Goal: Transaction & Acquisition: Purchase product/service

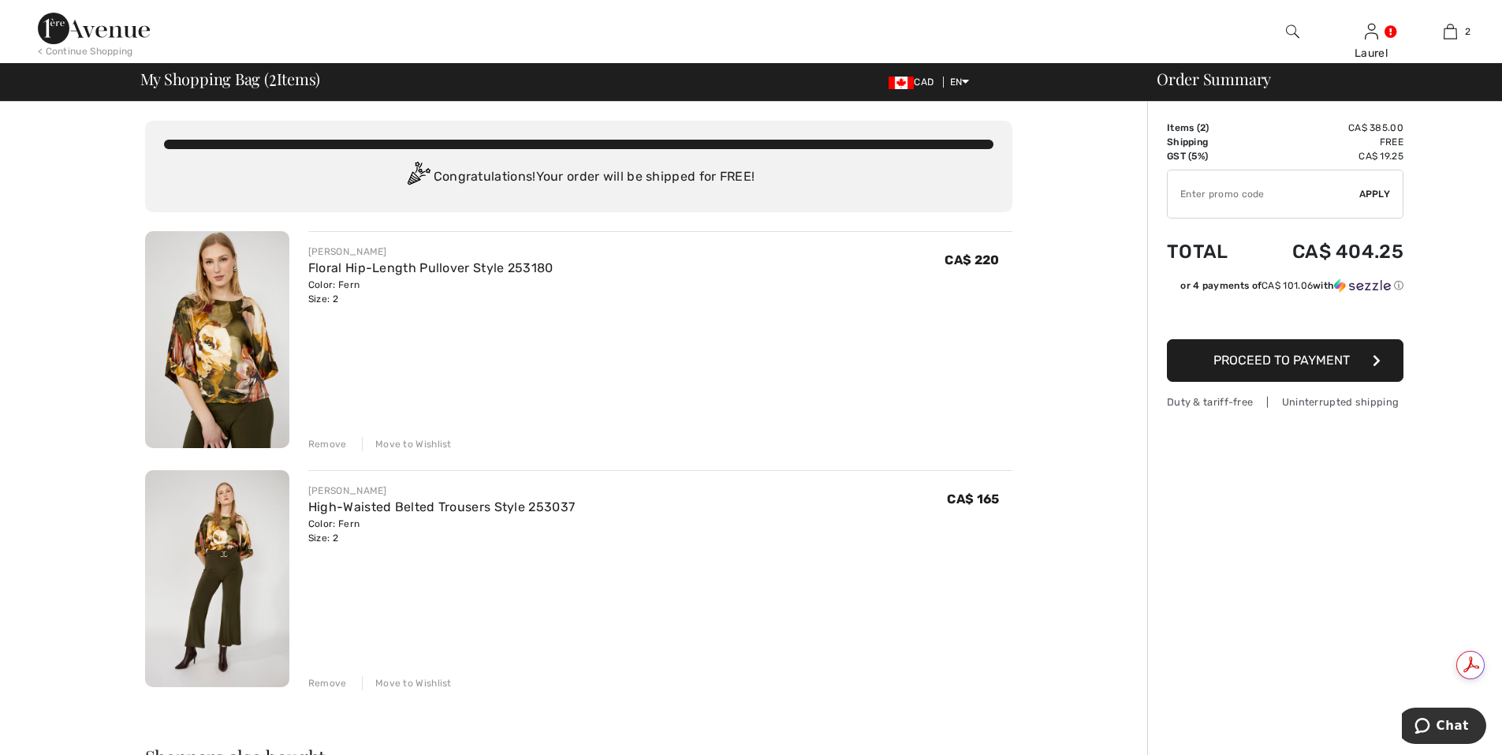
click at [1270, 363] on span "Proceed to Payment" at bounding box center [1281, 359] width 136 height 15
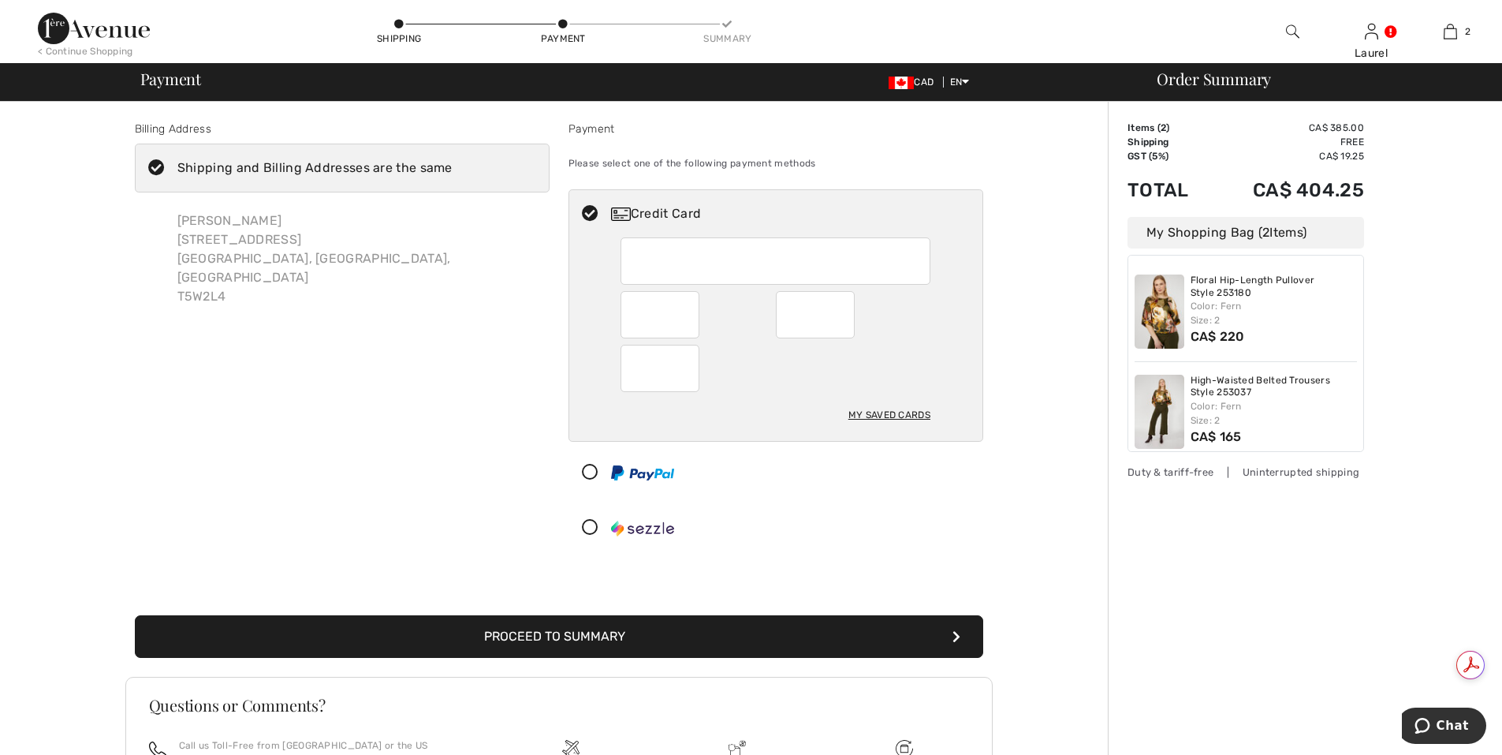
click at [694, 380] on div at bounding box center [659, 368] width 79 height 47
radio input "true"
click at [670, 645] on button "Proceed to Summary" at bounding box center [559, 636] width 848 height 43
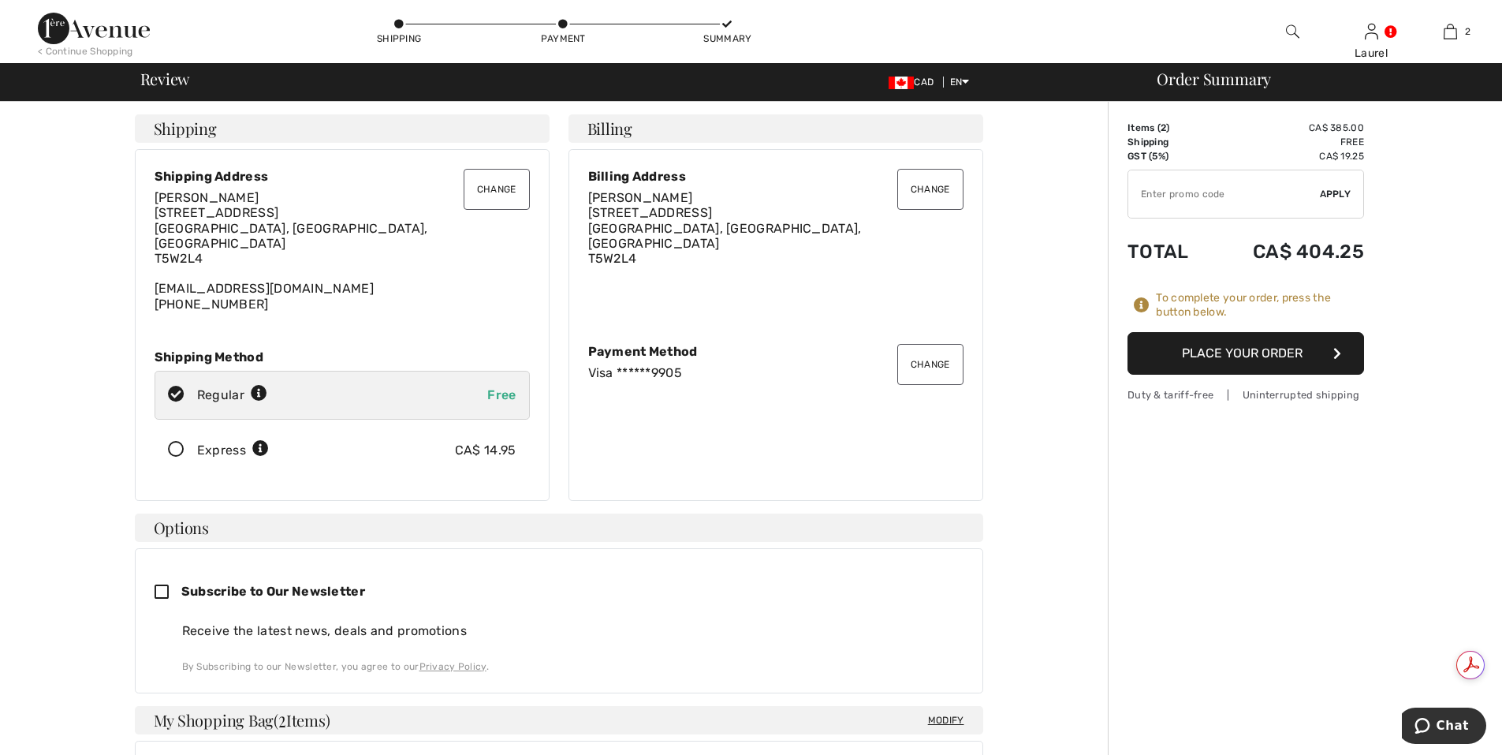
click at [1219, 352] on button "Place Your Order" at bounding box center [1245, 353] width 237 height 43
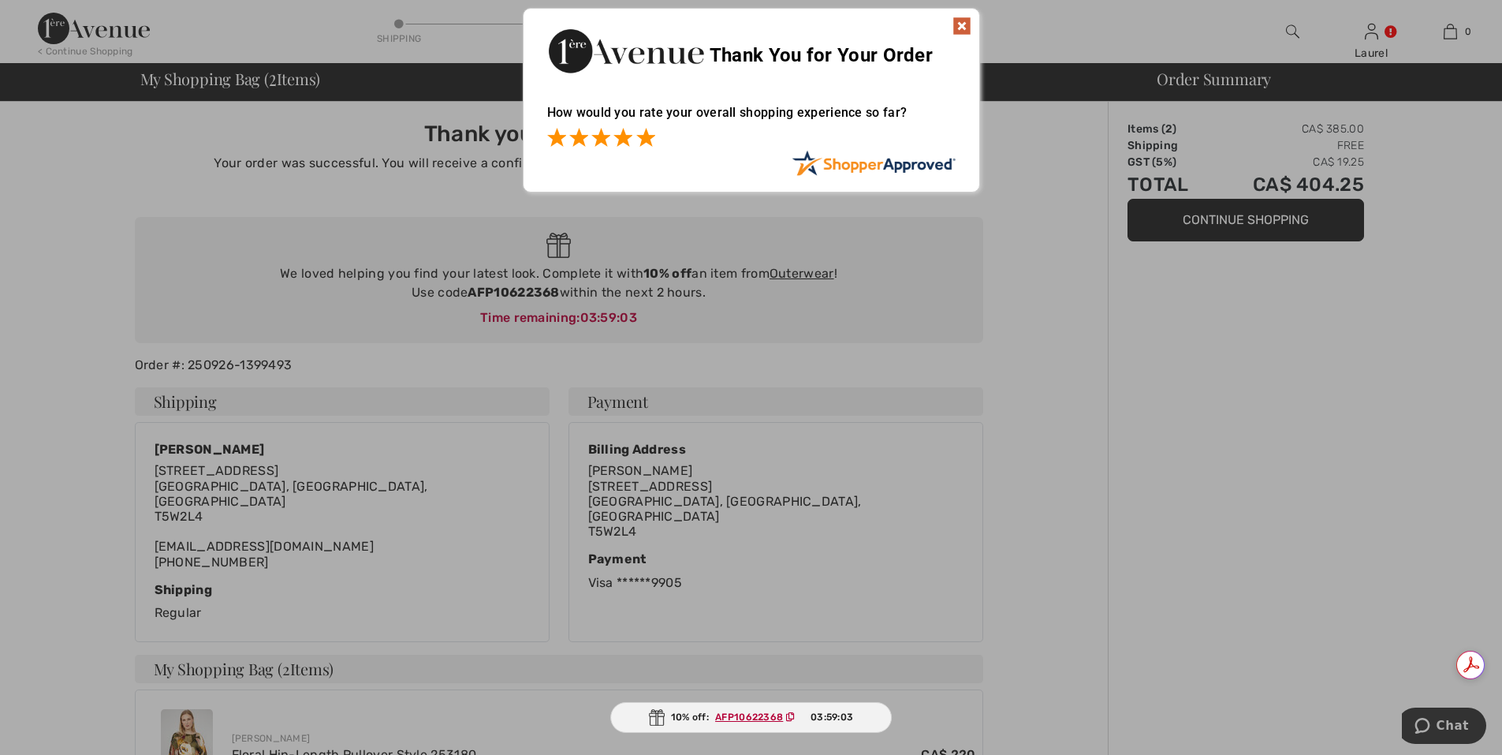
click at [647, 139] on span at bounding box center [645, 137] width 19 height 19
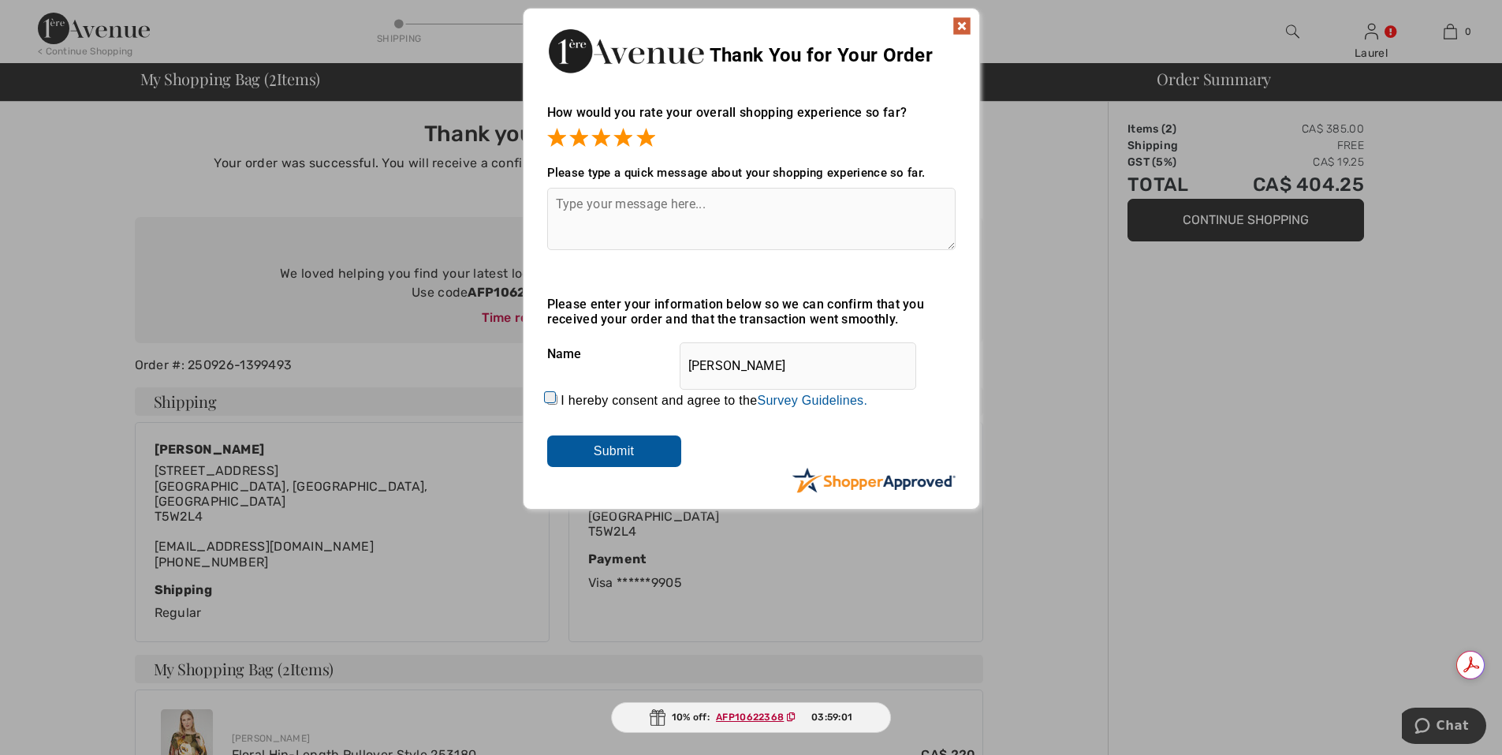
click at [630, 455] on input "Submit" at bounding box center [614, 451] width 134 height 32
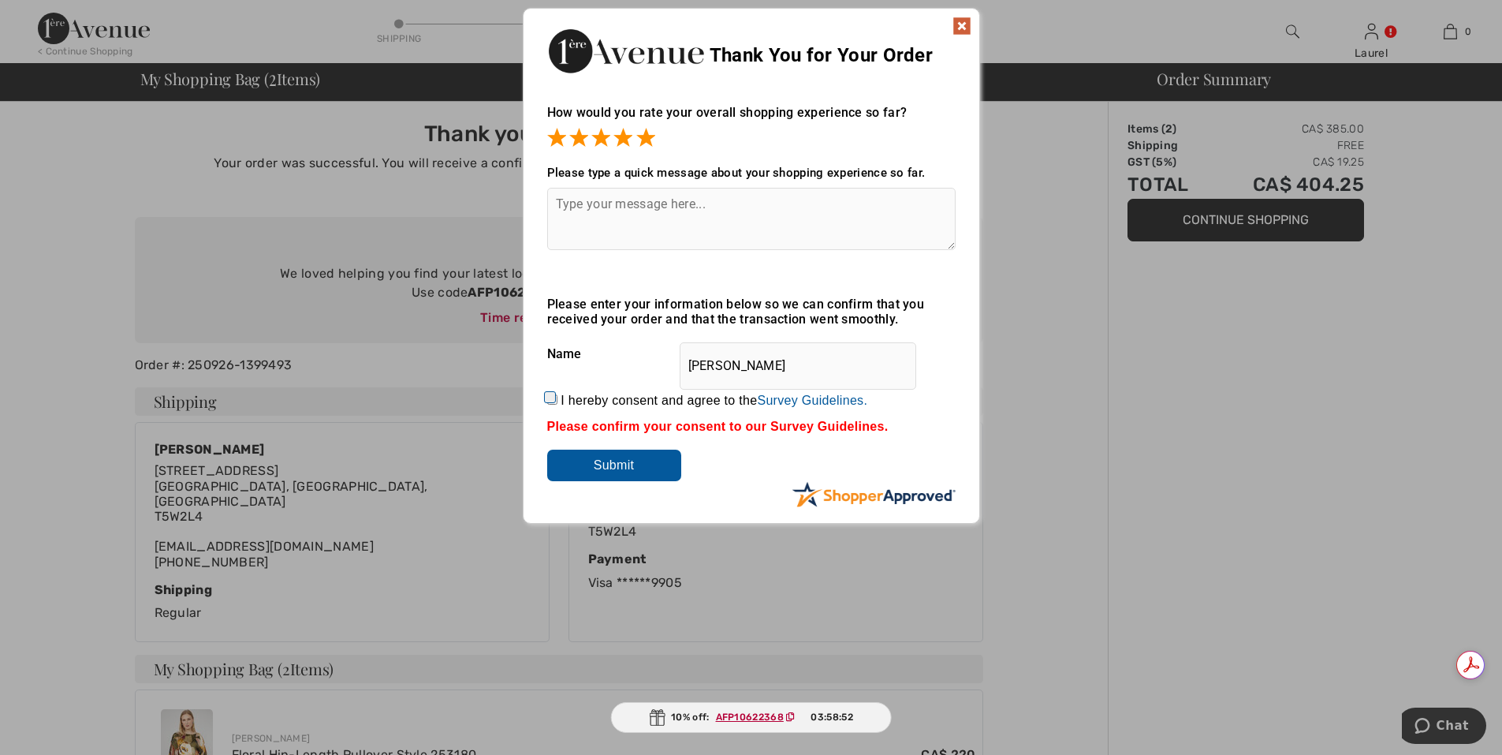
click at [550, 401] on input "I hereby consent and agree to the By submitting a review, you grant permission …" at bounding box center [552, 399] width 10 height 10
checkbox input "true"
click at [620, 465] on input "Submit" at bounding box center [614, 465] width 134 height 32
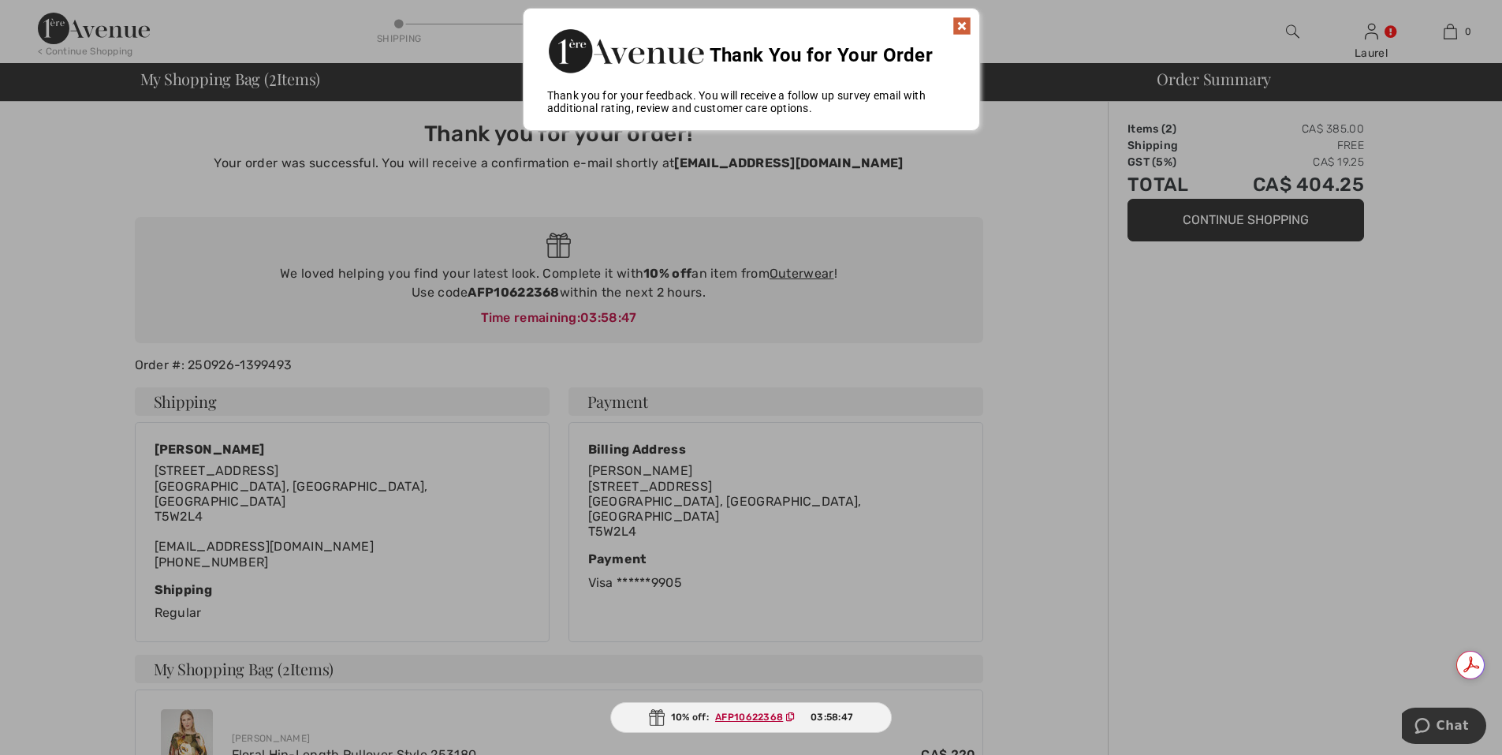
click at [960, 29] on img at bounding box center [961, 26] width 19 height 19
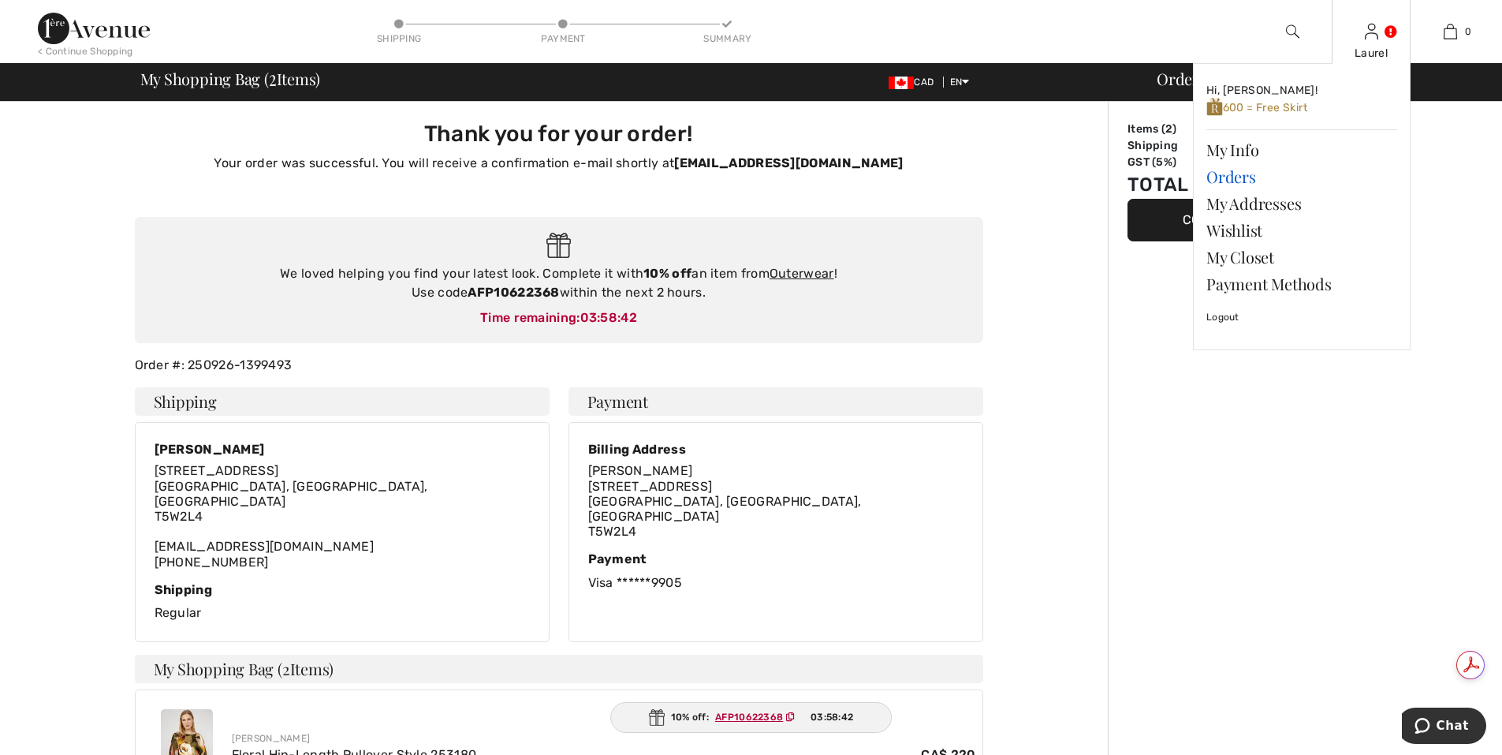
click at [1218, 177] on link "Orders" at bounding box center [1301, 176] width 191 height 27
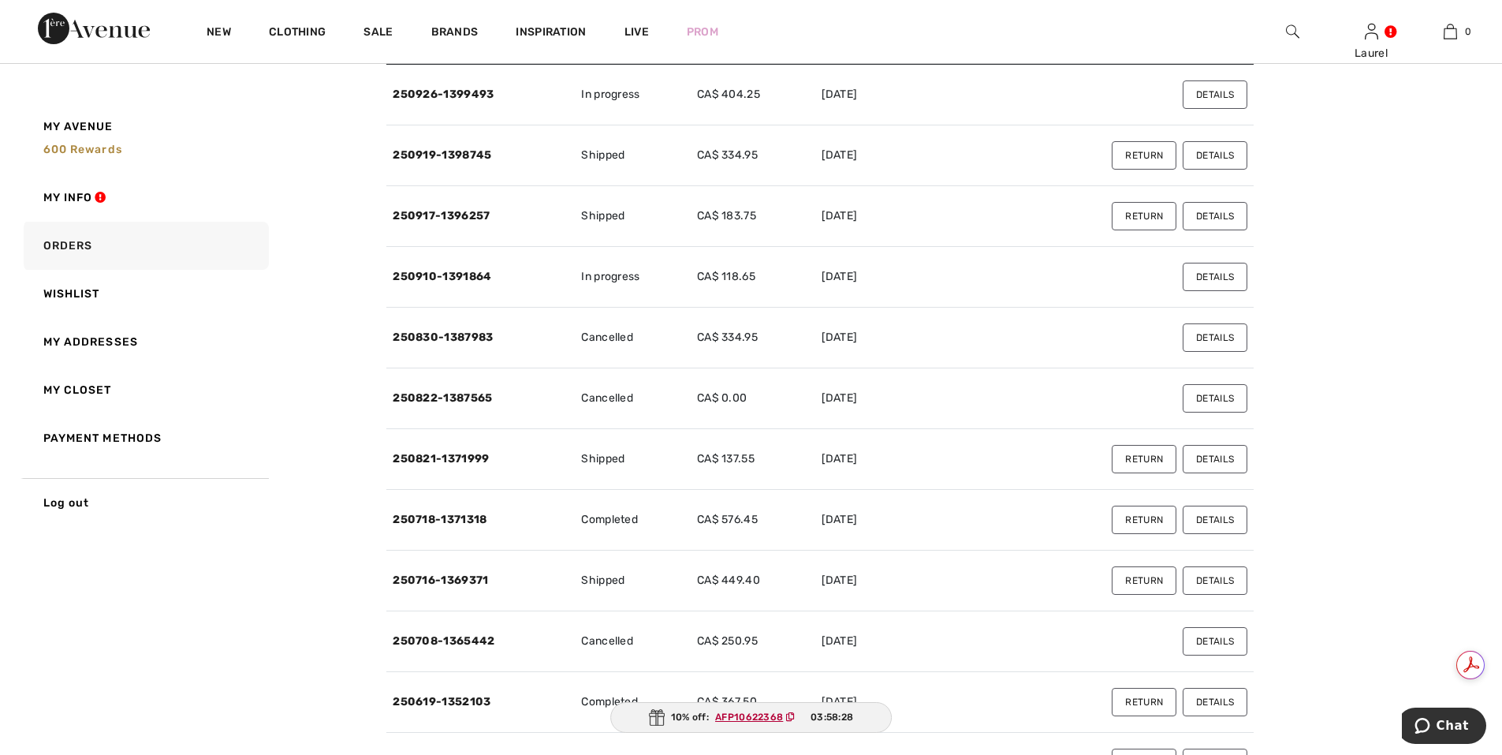
scroll to position [315, 0]
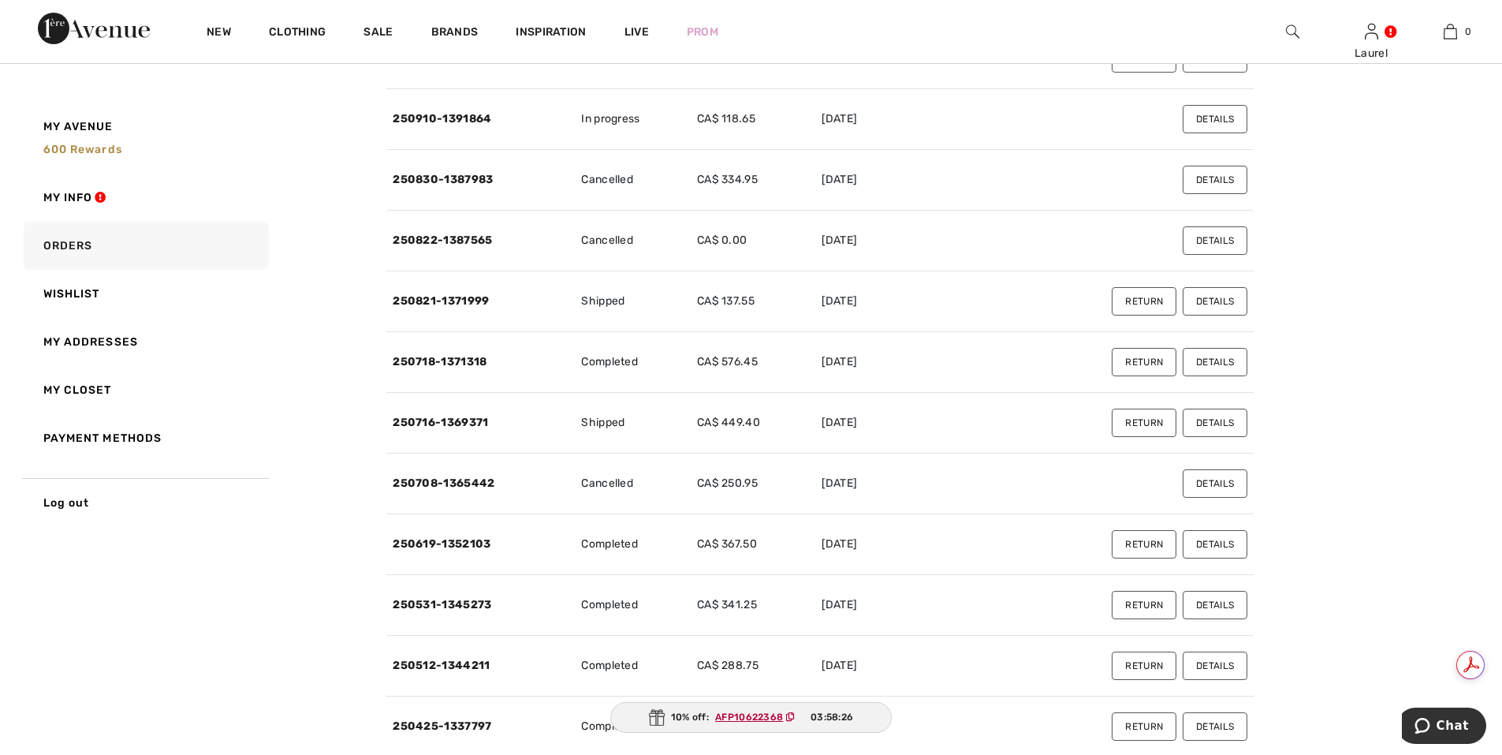
click at [782, 720] on ins "AFP10622368" at bounding box center [749, 716] width 68 height 11
click at [782, 716] on span "AFP10622368" at bounding box center [758, 717] width 99 height 14
click at [777, 719] on ins "AFP10622368" at bounding box center [749, 716] width 68 height 11
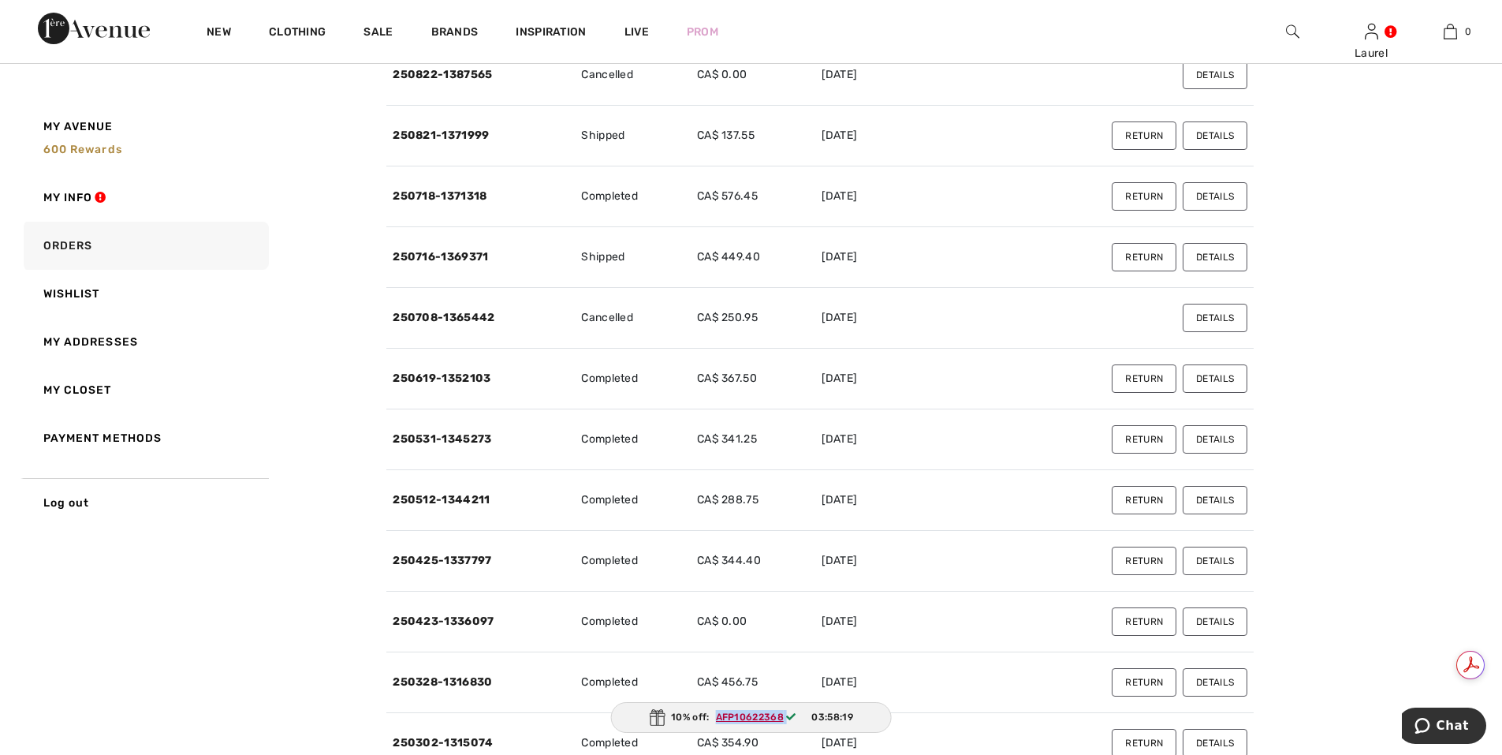
scroll to position [552, 0]
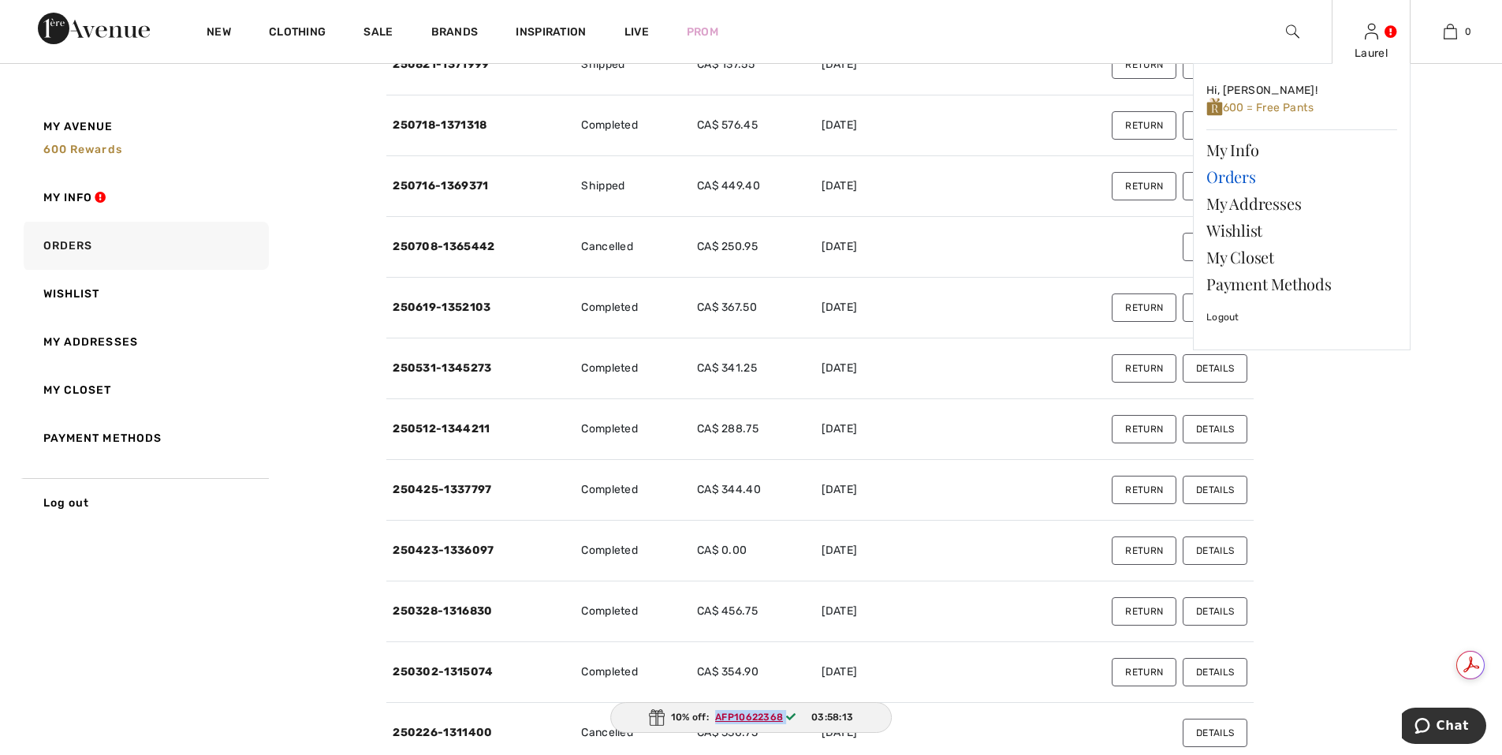
click at [1241, 181] on link "Orders" at bounding box center [1301, 176] width 191 height 27
click at [1232, 177] on link "Orders" at bounding box center [1301, 176] width 191 height 27
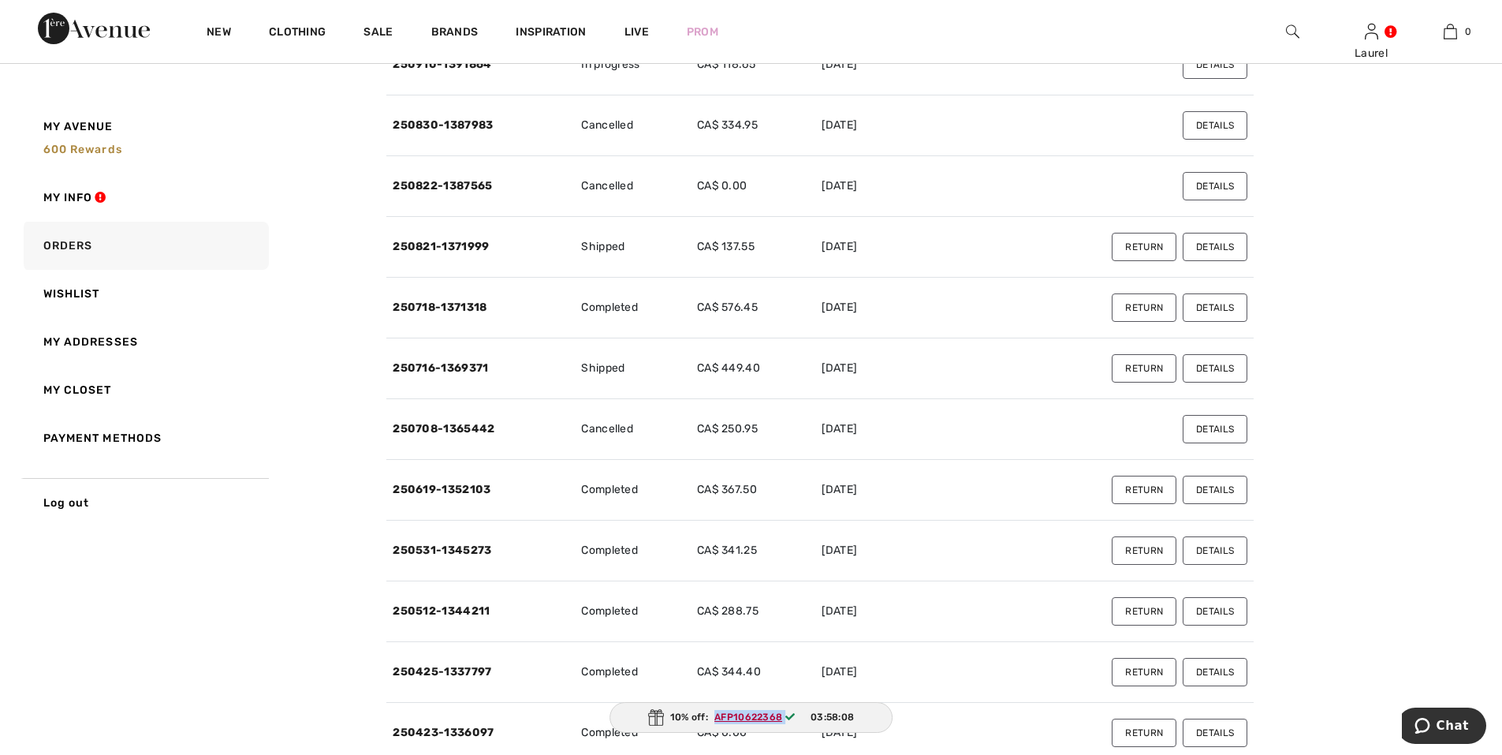
scroll to position [0, 0]
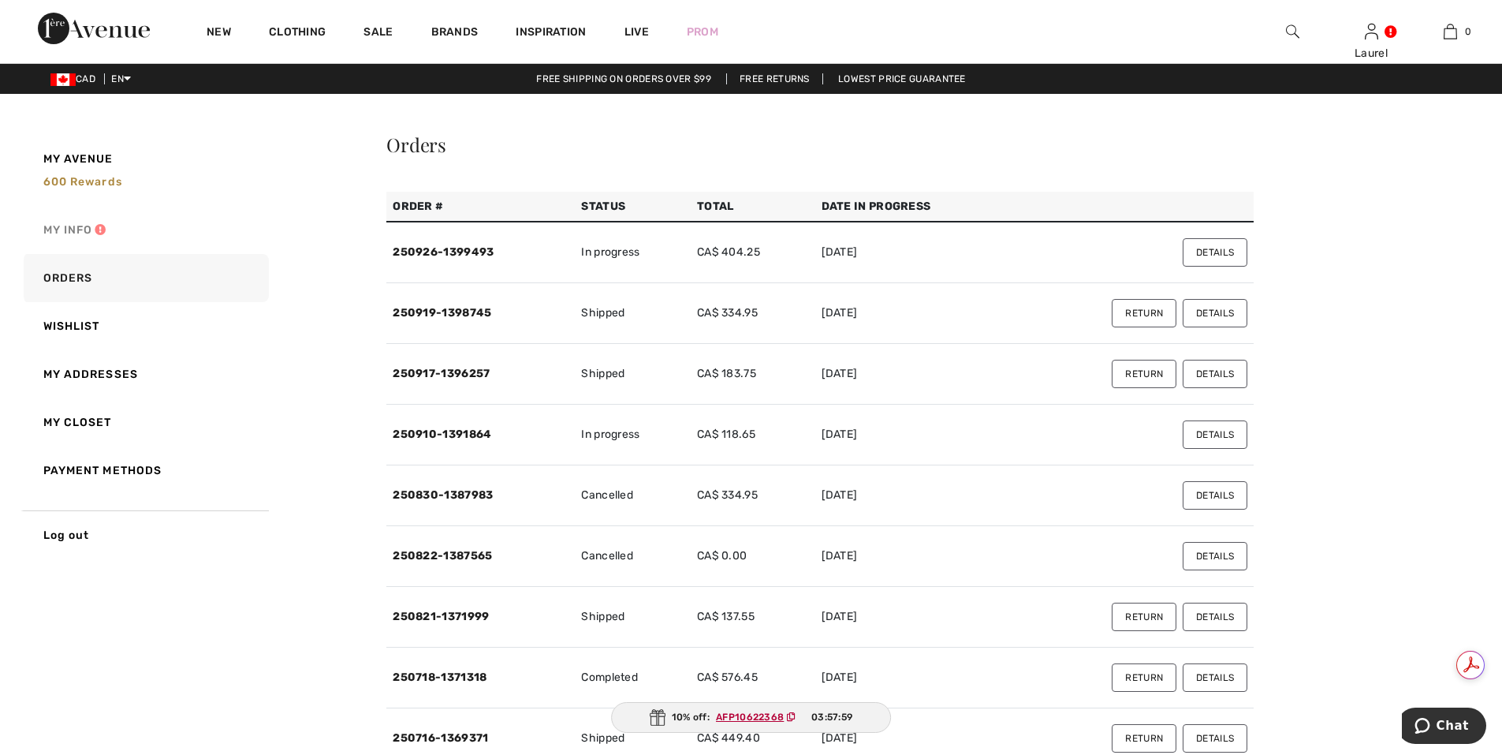
click at [61, 232] on link "My Info" at bounding box center [144, 230] width 248 height 48
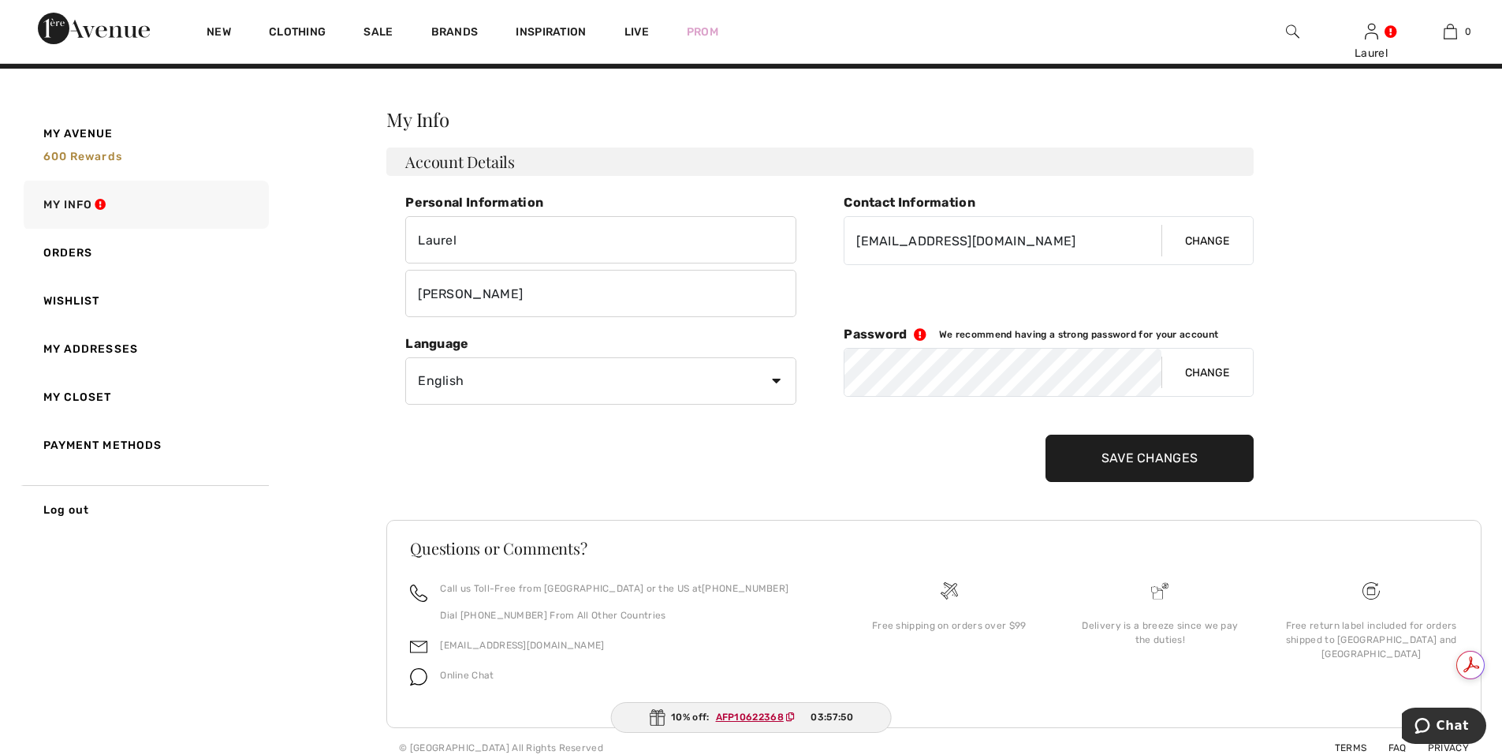
scroll to position [38, 0]
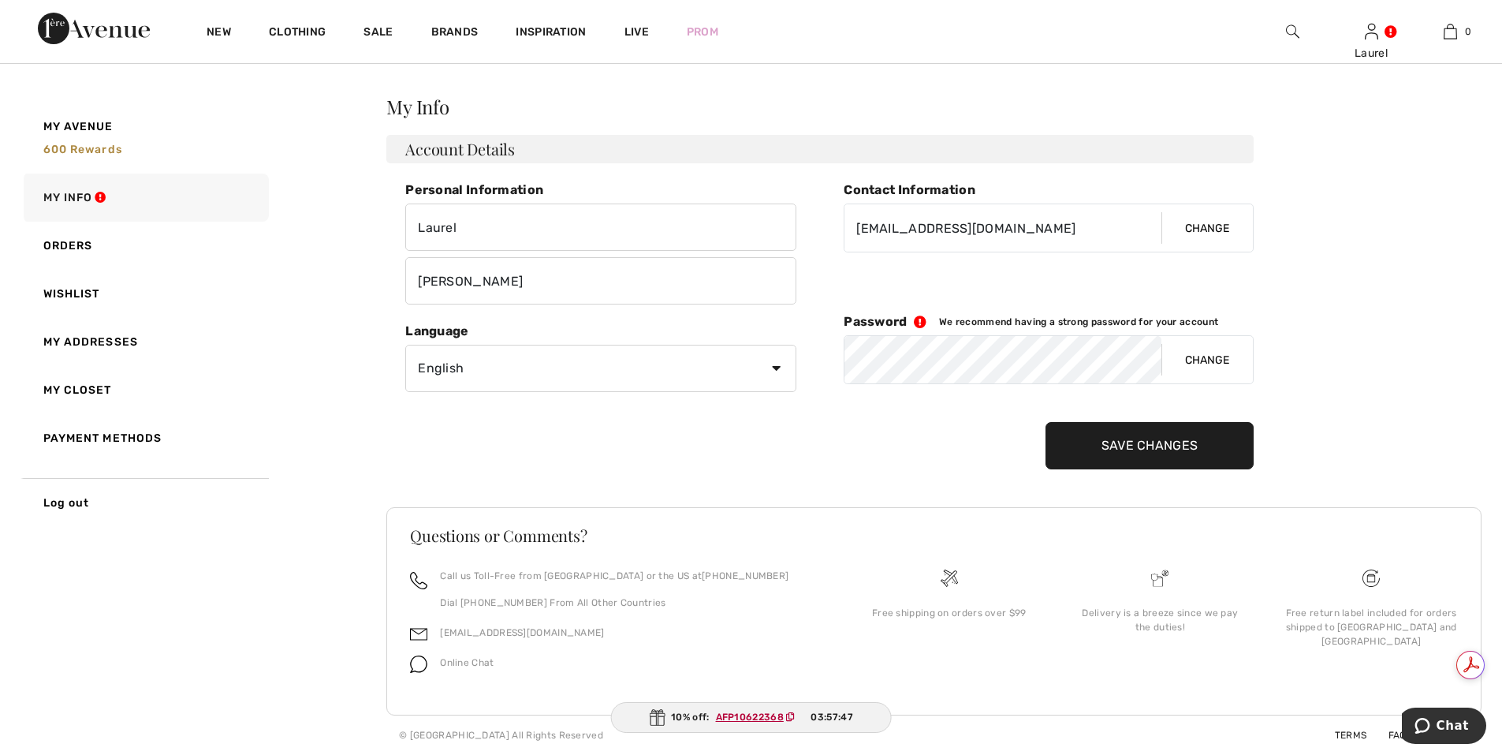
click at [748, 716] on ins "AFP10622368" at bounding box center [750, 716] width 68 height 11
click at [748, 716] on ins "AFP10622368" at bounding box center [749, 716] width 68 height 11
click at [764, 547] on div "Questions or Comments?" at bounding box center [934, 547] width 1086 height 41
click at [69, 241] on link "Orders" at bounding box center [144, 246] width 248 height 48
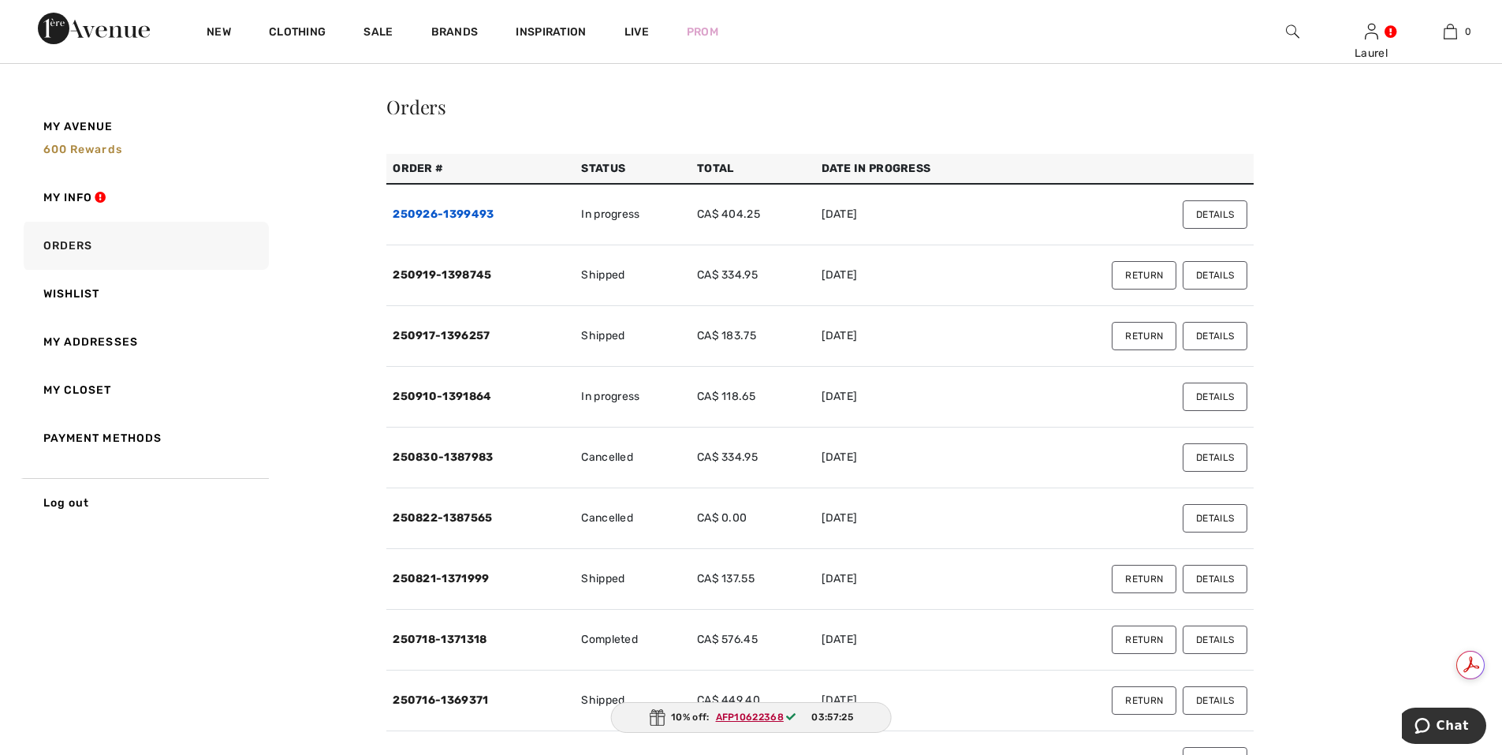
click at [460, 216] on link "250926-1399493" at bounding box center [443, 213] width 101 height 13
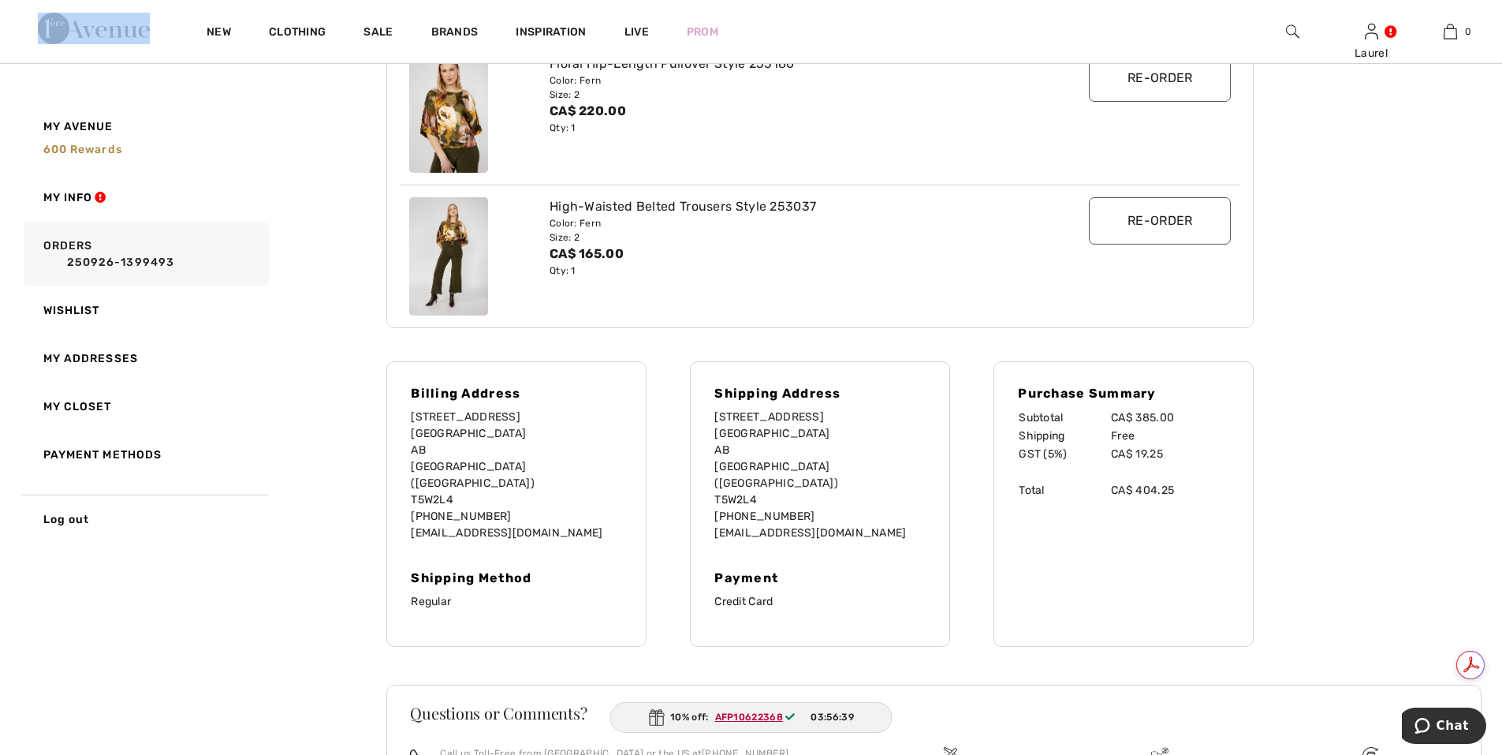
scroll to position [275, 0]
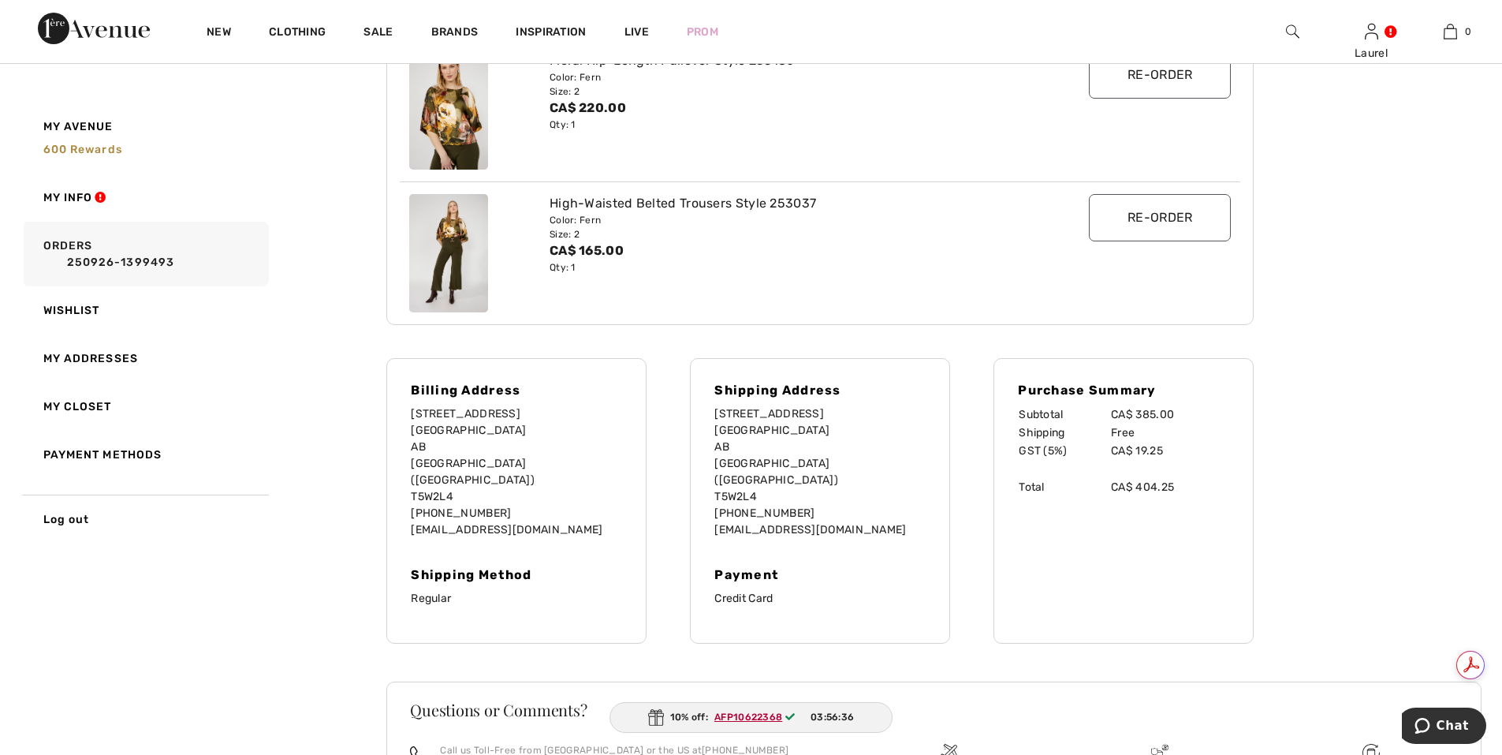
click at [738, 717] on ins "AFP10622368" at bounding box center [748, 716] width 68 height 11
click at [743, 718] on ins "AFP10622368" at bounding box center [749, 716] width 68 height 11
click at [743, 718] on ins "AFP10622368" at bounding box center [748, 716] width 68 height 11
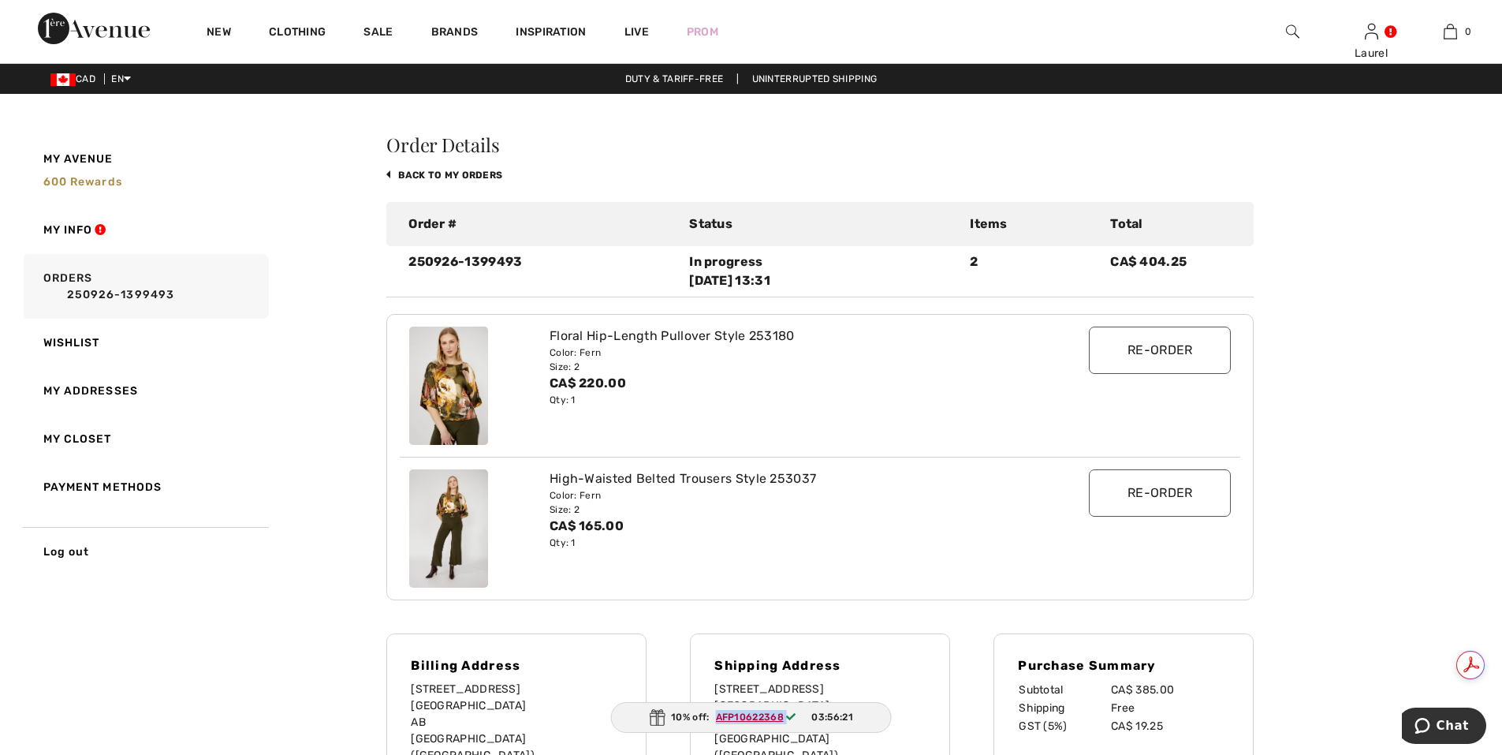
scroll to position [0, 0]
click at [1114, 351] on input "Re-order" at bounding box center [1160, 349] width 142 height 47
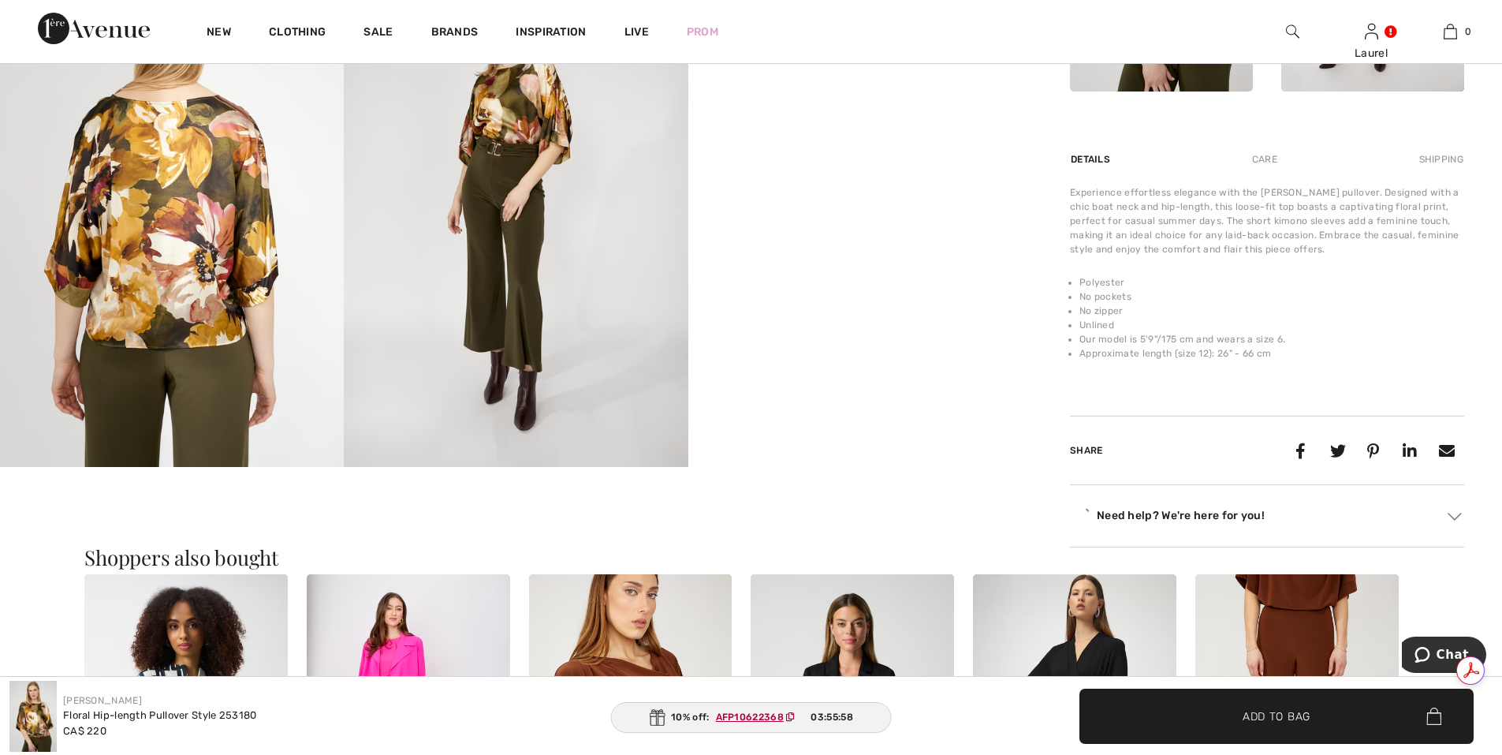
scroll to position [946, 0]
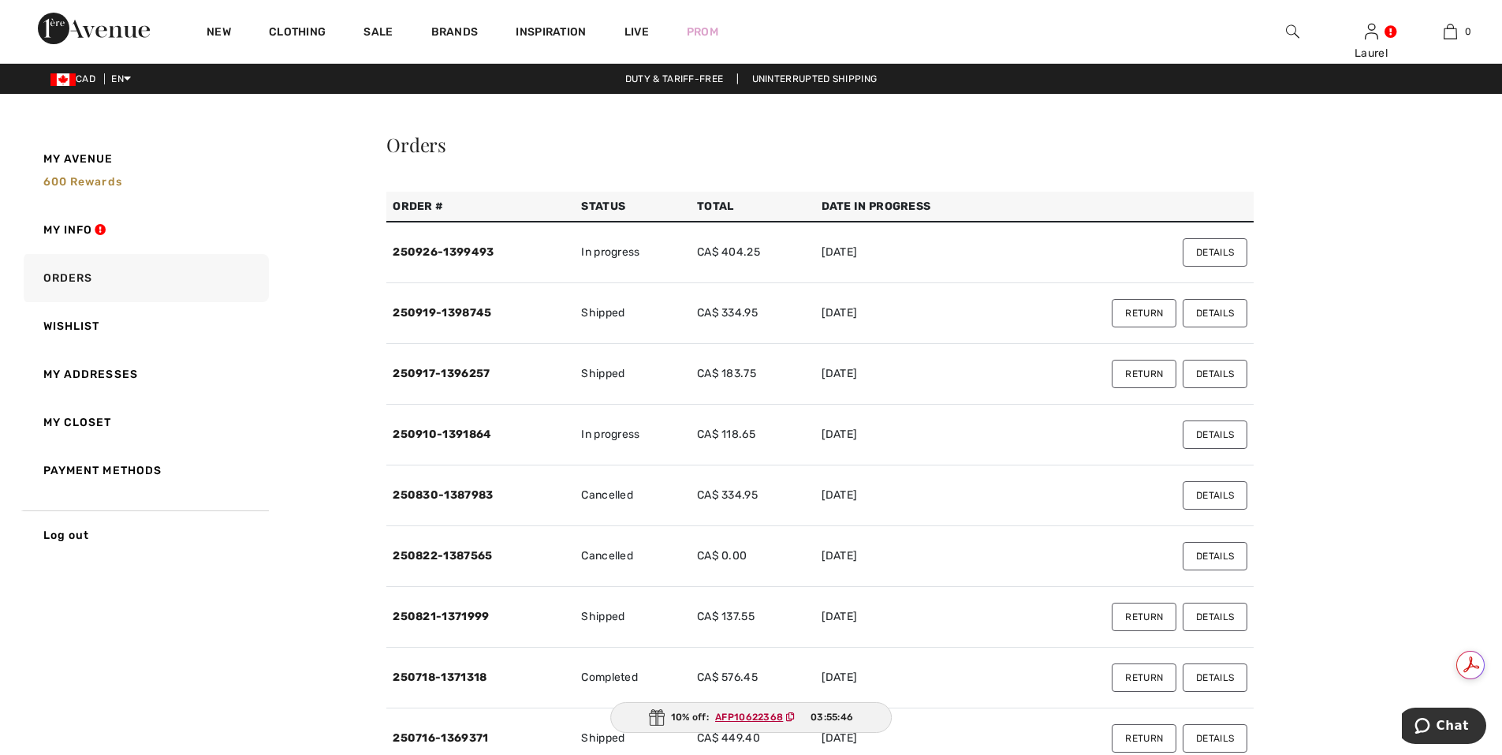
click at [736, 716] on ins "AFP10622368" at bounding box center [749, 716] width 68 height 11
click at [732, 714] on ins "AFP10622368" at bounding box center [749, 716] width 68 height 11
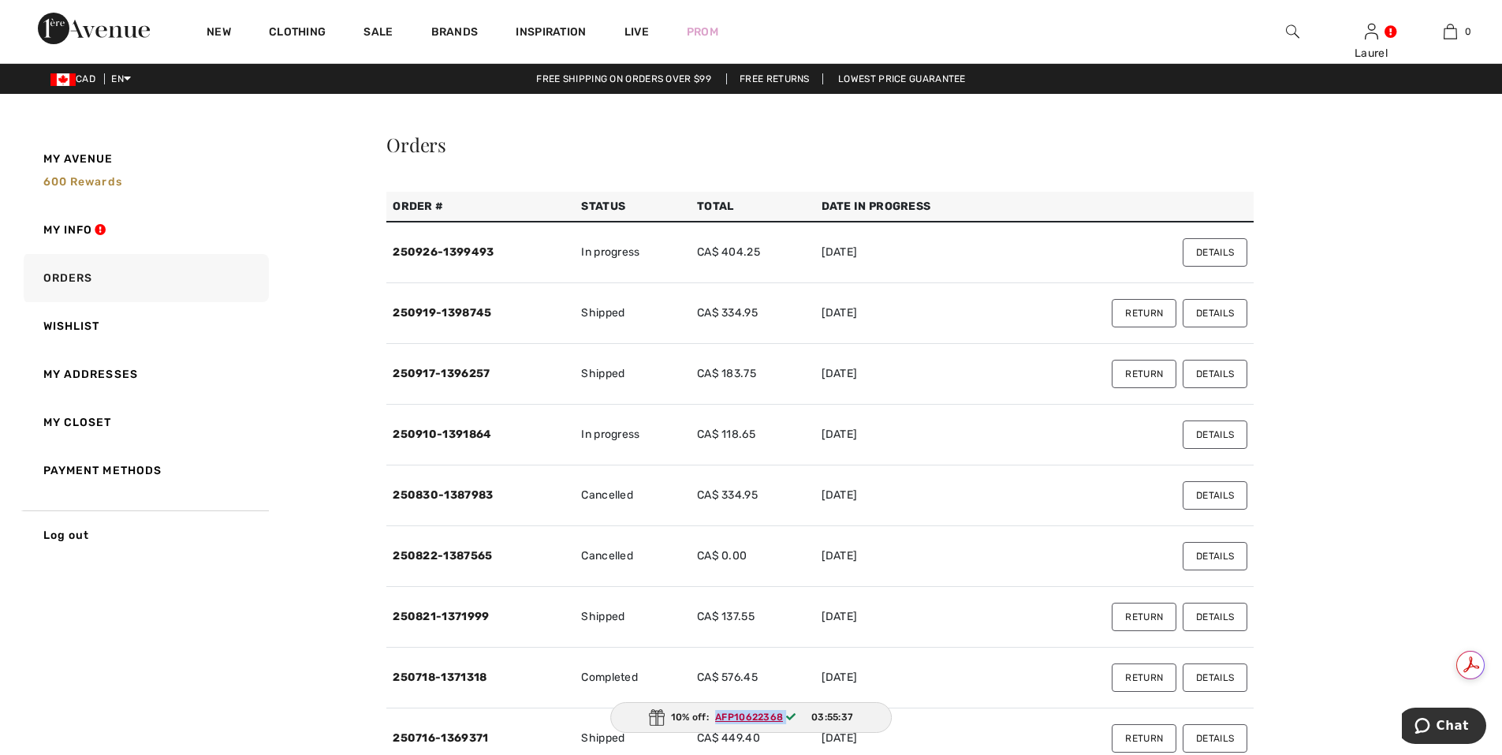
click at [732, 714] on ins "AFP10622368" at bounding box center [749, 716] width 68 height 11
click at [85, 230] on link "My Info" at bounding box center [144, 230] width 248 height 48
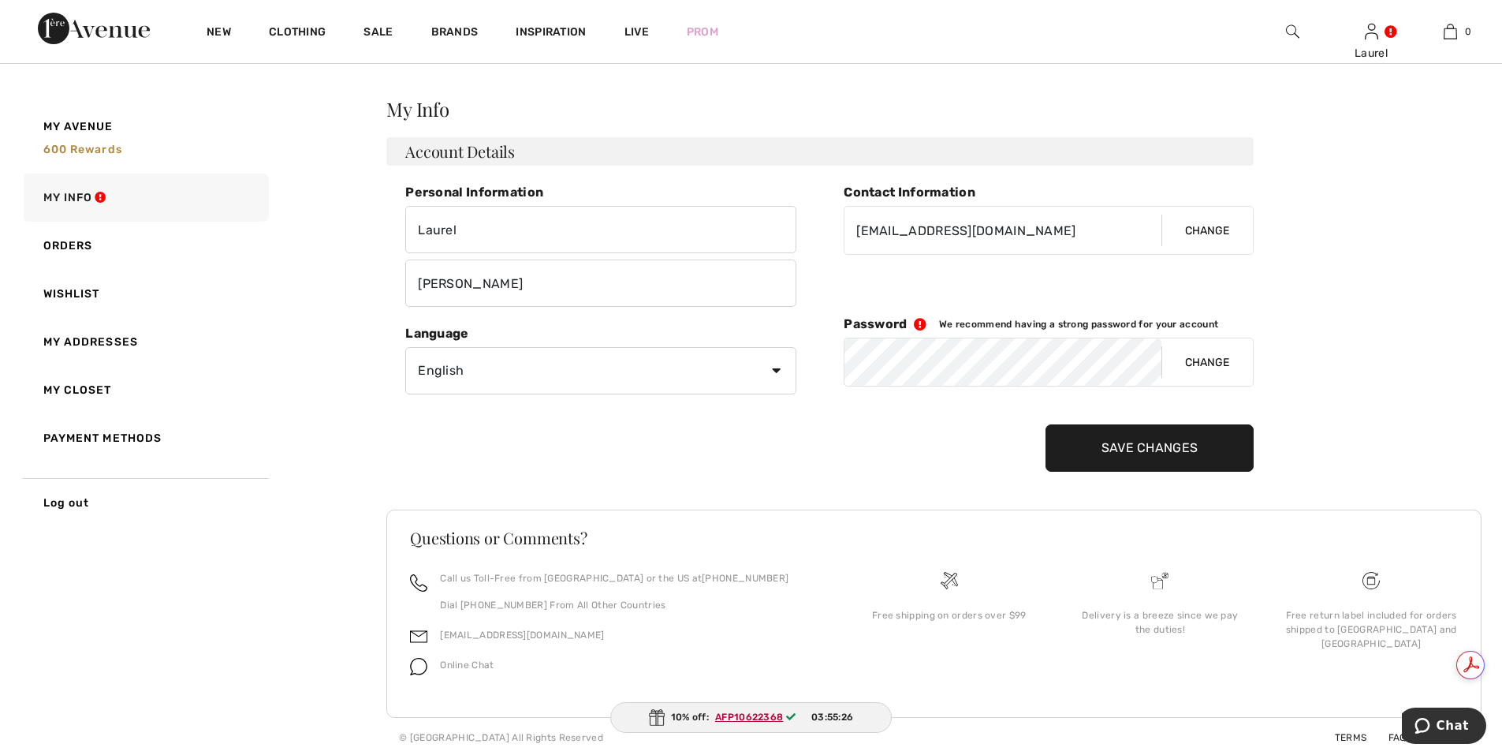
scroll to position [38, 0]
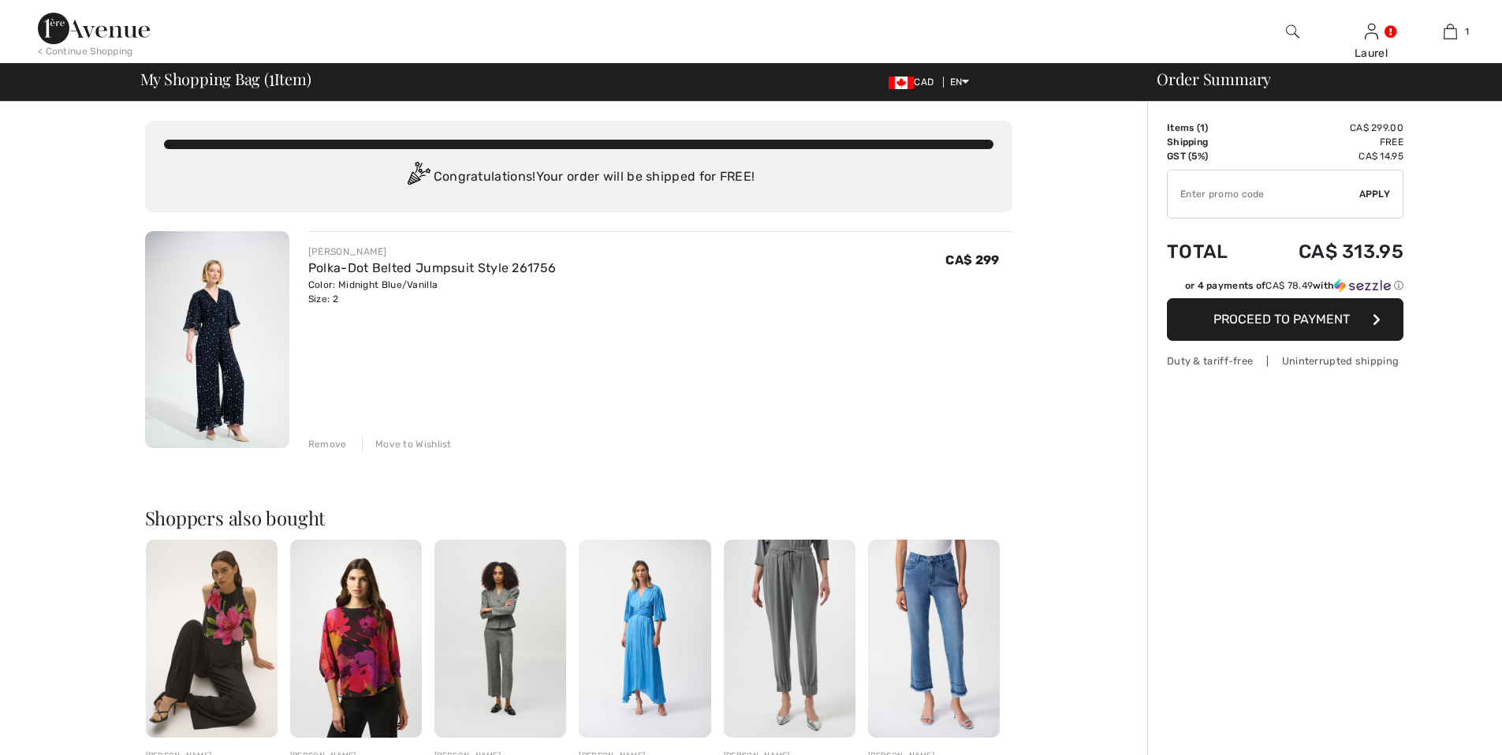
checkbox input "true"
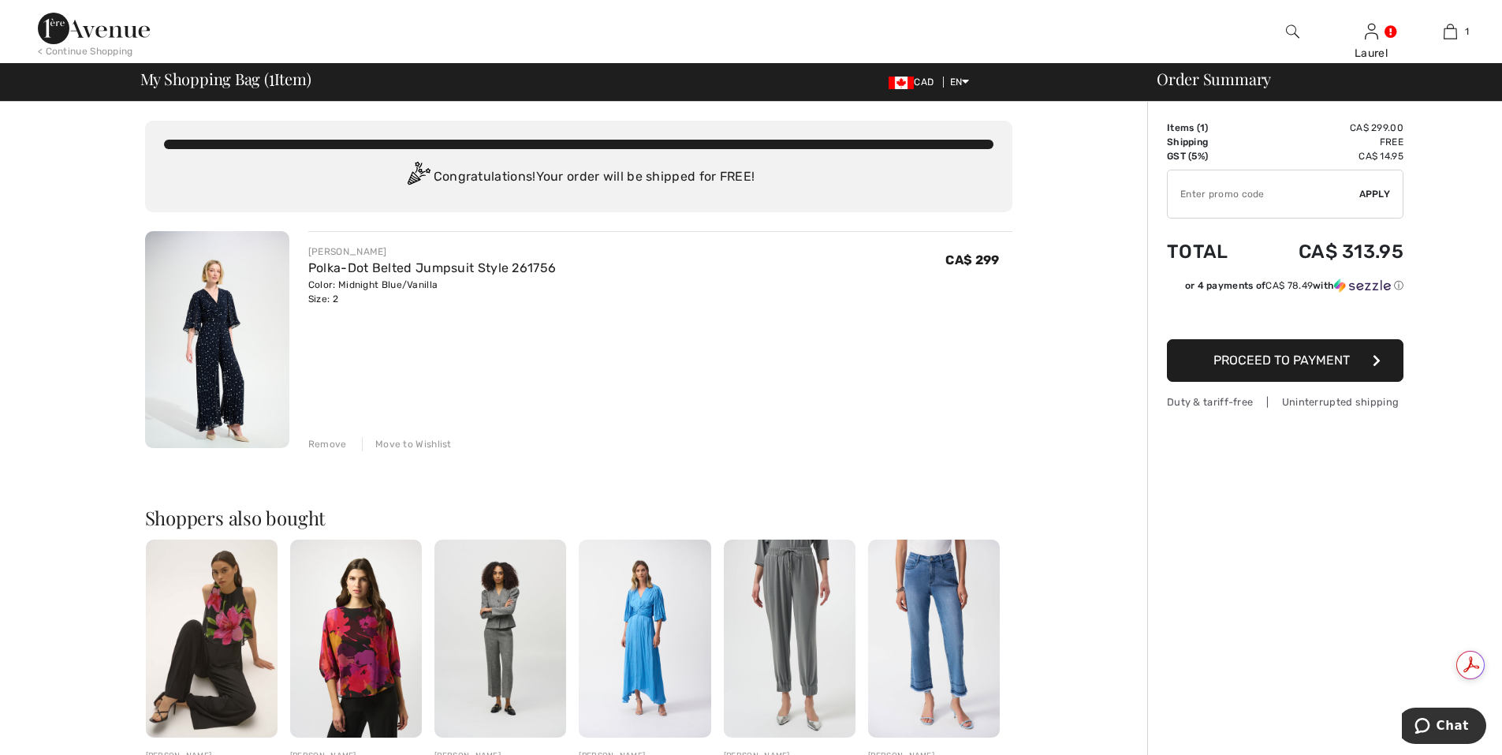
click at [1302, 190] on input "TEXT" at bounding box center [1264, 193] width 192 height 47
type input "APF10622368"
click at [1369, 197] on span "Apply" at bounding box center [1375, 194] width 32 height 14
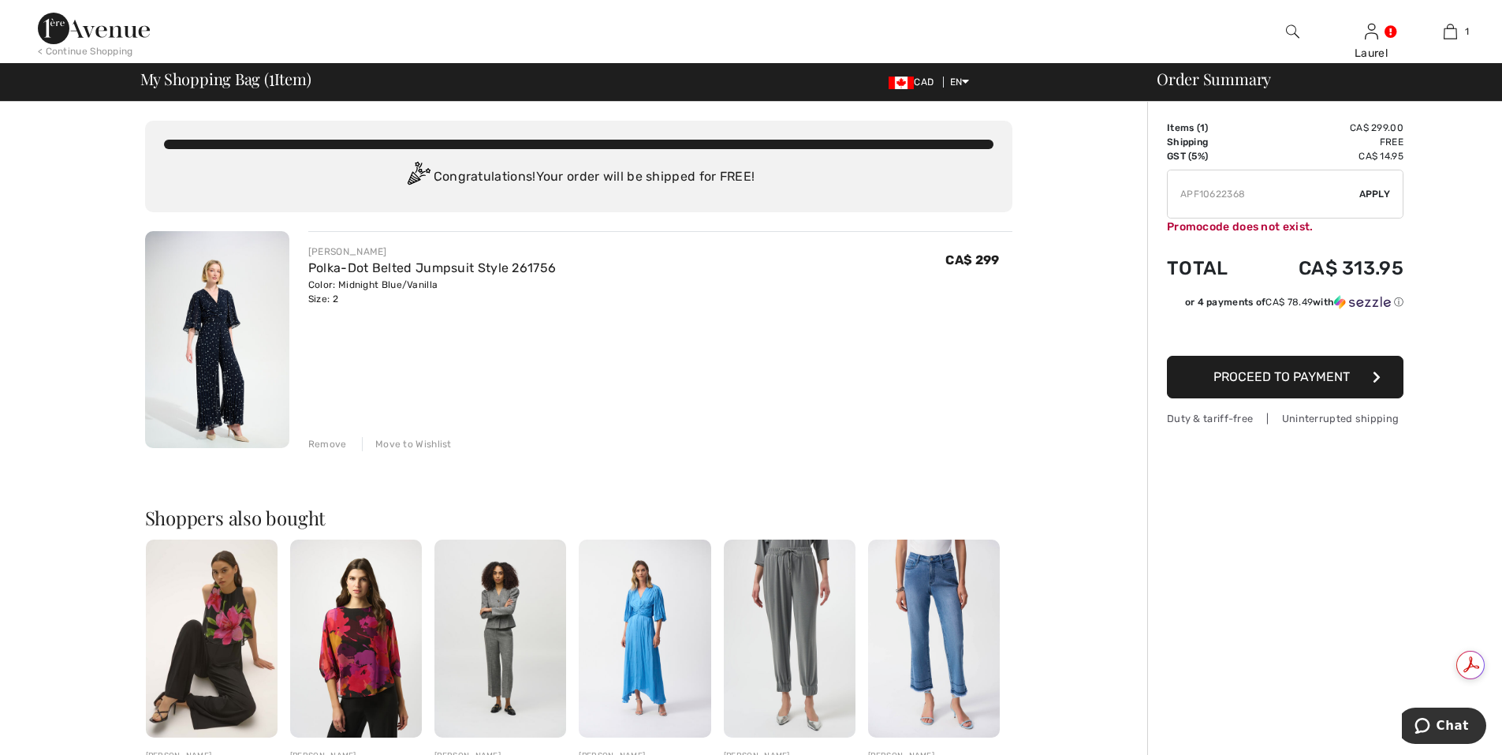
click at [1276, 379] on span "Proceed to Payment" at bounding box center [1281, 376] width 136 height 15
